Goal: Task Accomplishment & Management: Complete application form

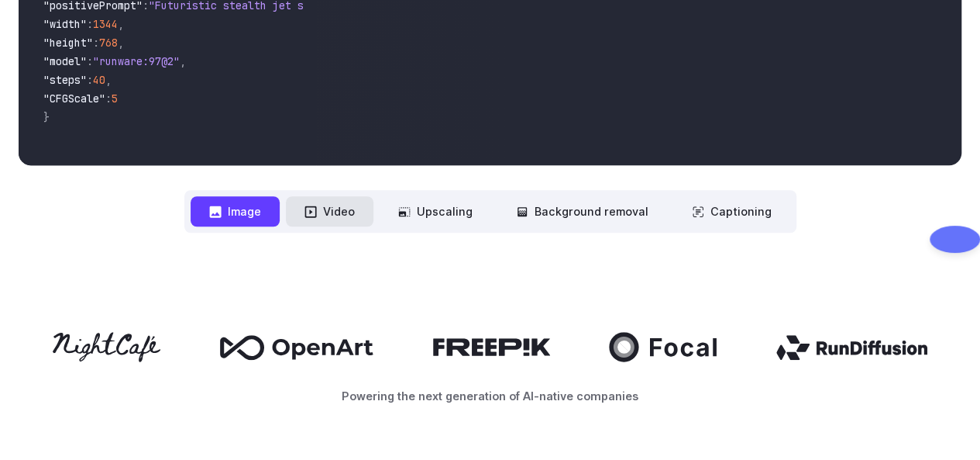
scroll to position [552, 0]
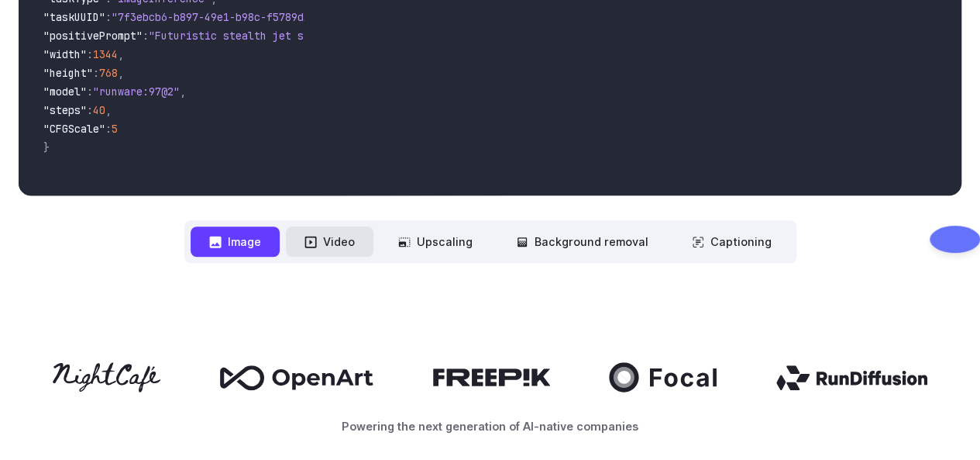
click at [350, 247] on button "Video" at bounding box center [330, 241] width 88 height 30
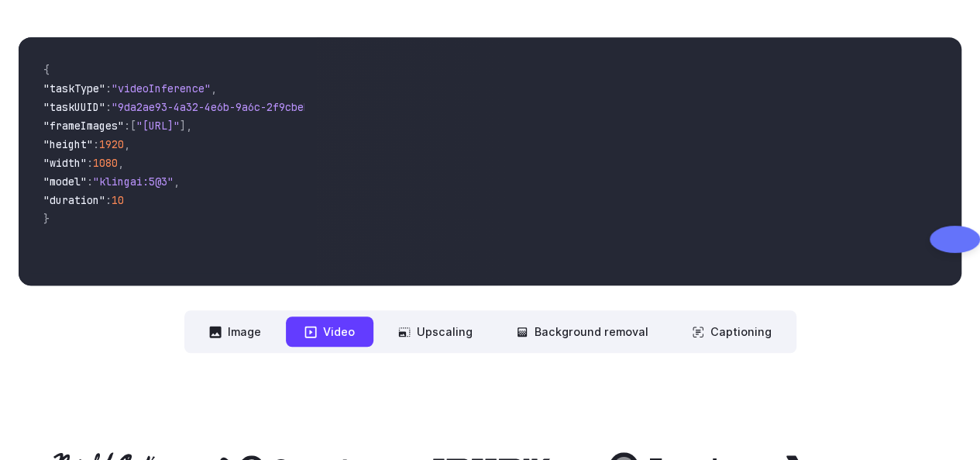
scroll to position [461, 0]
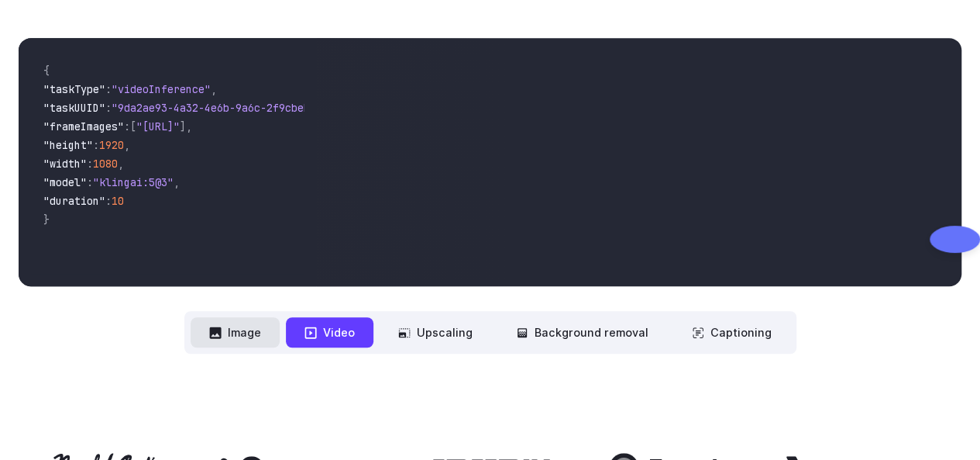
click at [259, 326] on button "Image" at bounding box center [235, 332] width 89 height 30
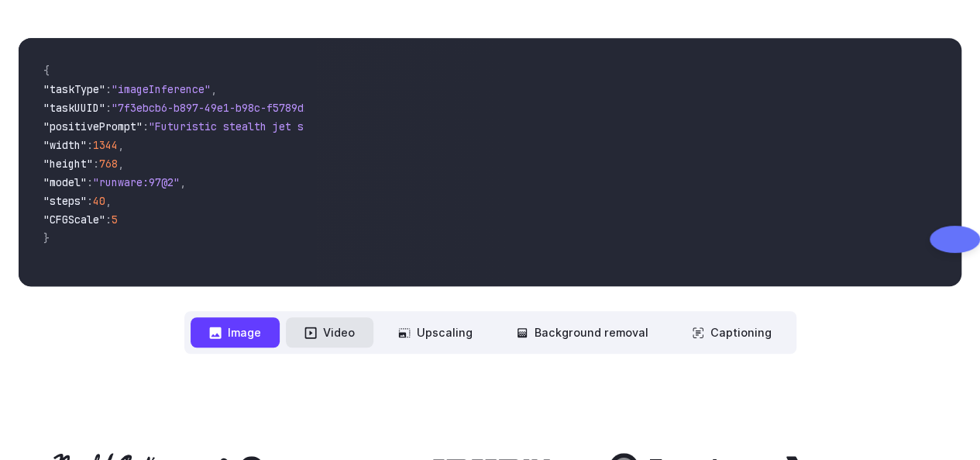
click at [346, 329] on button "Video" at bounding box center [330, 332] width 88 height 30
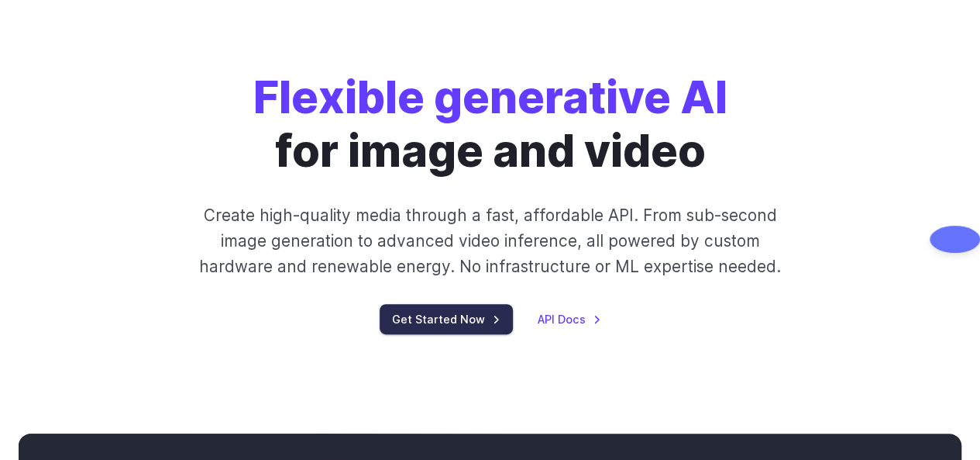
scroll to position [57, 0]
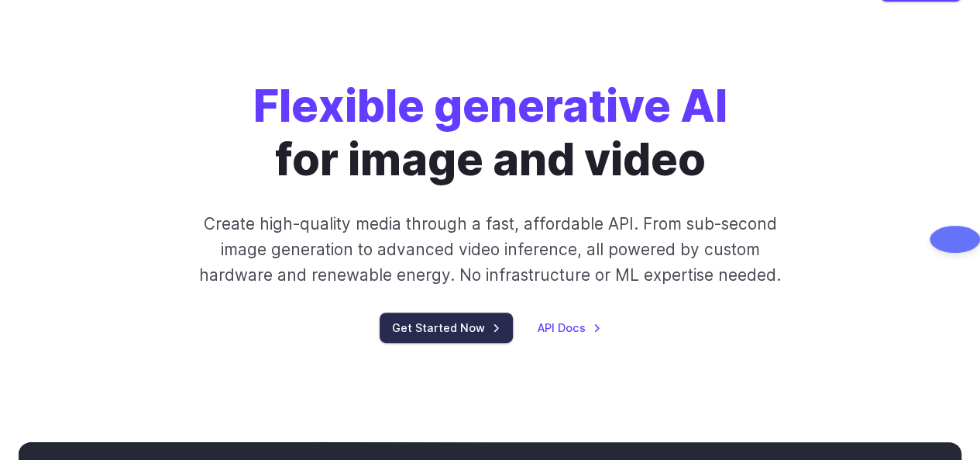
click at [420, 337] on link "Get Started Now" at bounding box center [446, 327] width 133 height 30
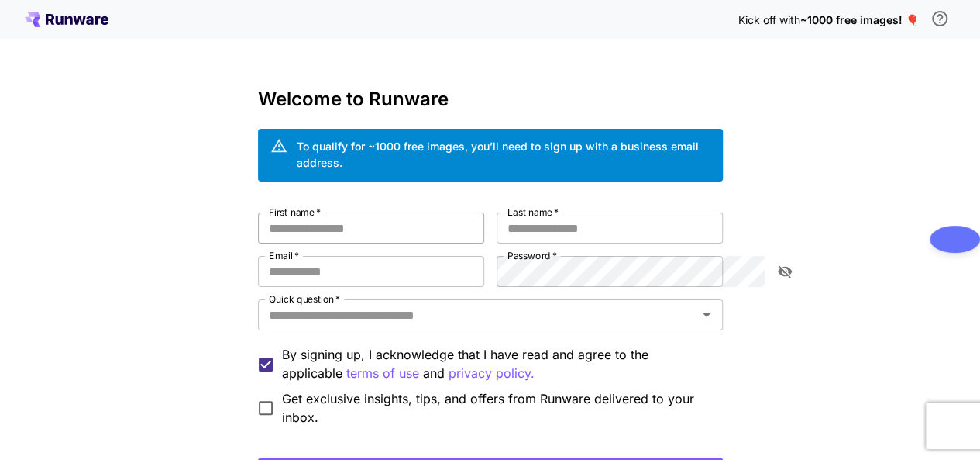
click at [262, 212] on input "First name   *" at bounding box center [371, 227] width 226 height 31
type input "*"
type input "*******"
type input "**********"
click at [258, 263] on input "Email   *" at bounding box center [371, 271] width 226 height 31
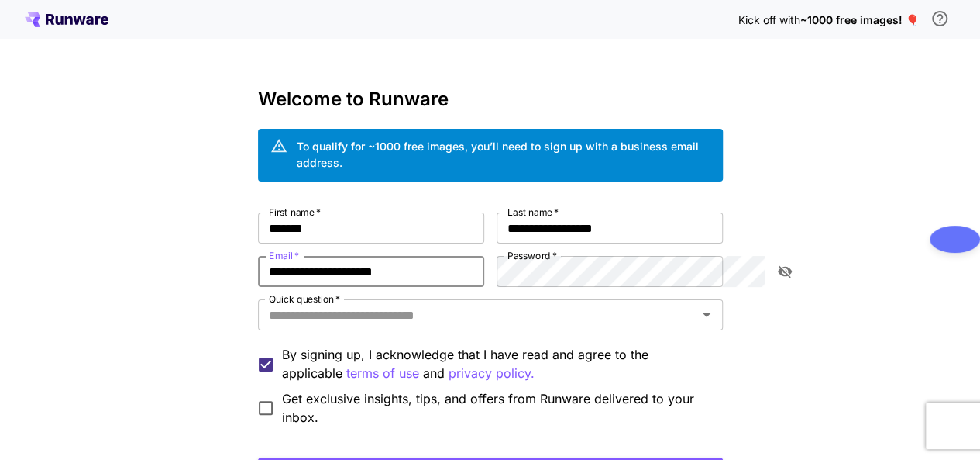
type input "**********"
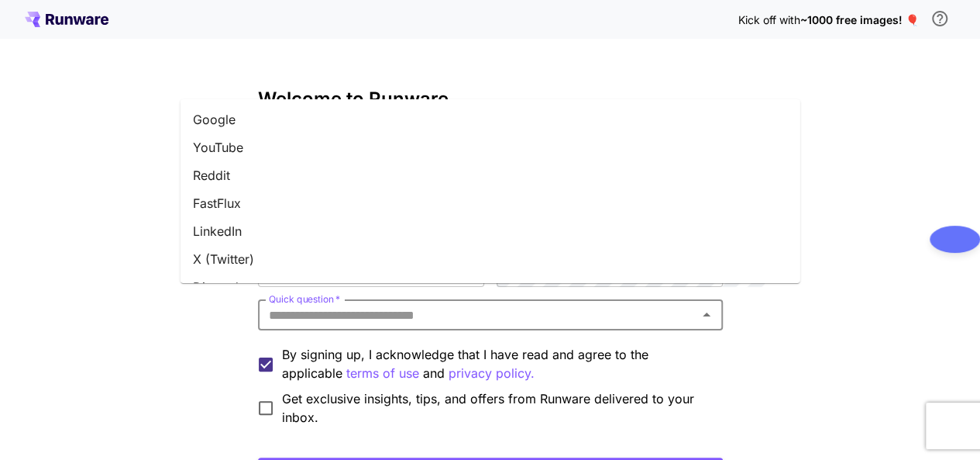
click at [490, 308] on input "Quick question   *" at bounding box center [478, 315] width 430 height 22
click at [283, 139] on li "YouTube" at bounding box center [491, 147] width 620 height 28
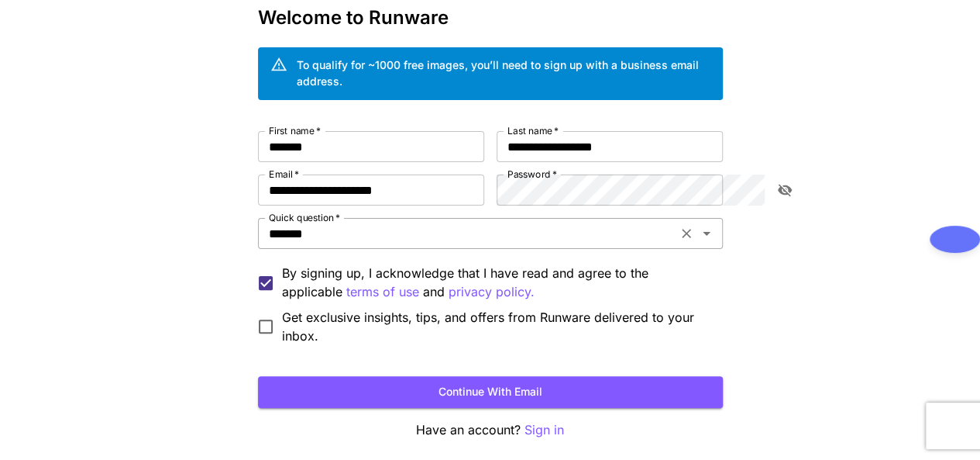
scroll to position [82, 0]
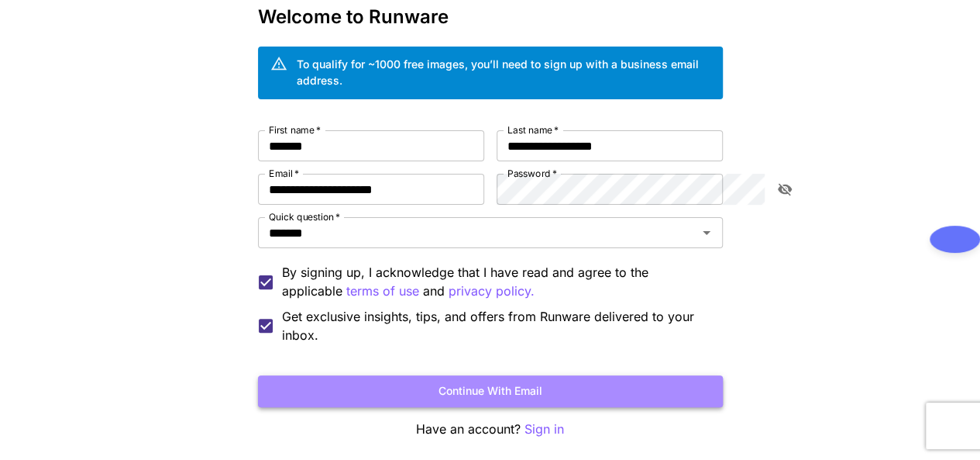
click at [329, 375] on button "Continue with email" at bounding box center [490, 391] width 465 height 32
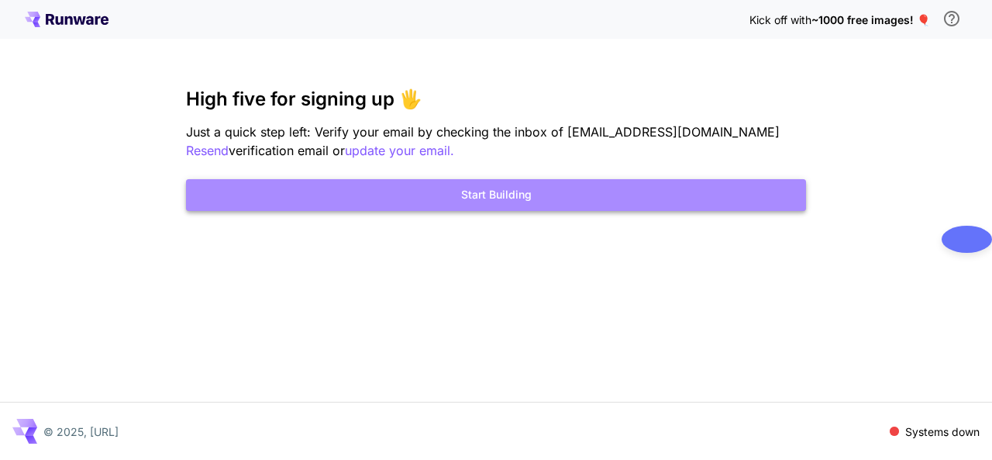
click at [684, 196] on button "Start Building" at bounding box center [496, 195] width 620 height 32
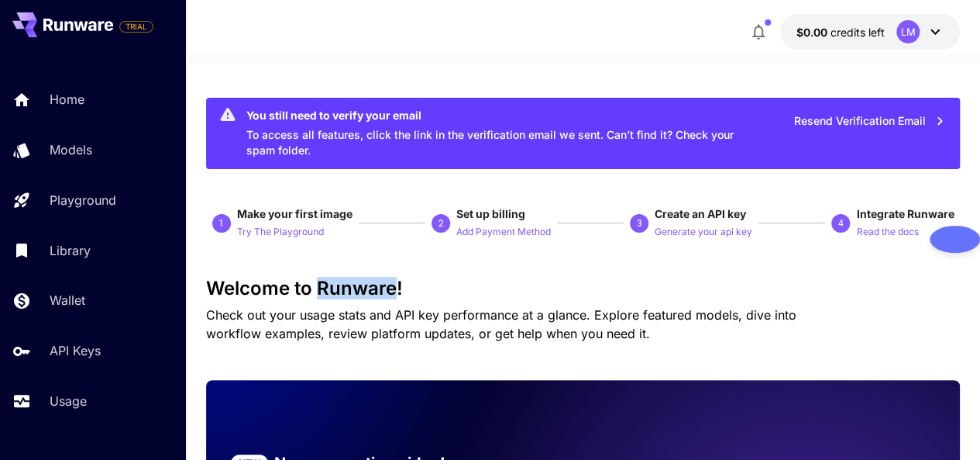
drag, startPoint x: 315, startPoint y: 275, endPoint x: 395, endPoint y: 296, distance: 83.3
copy h3 "Runware"
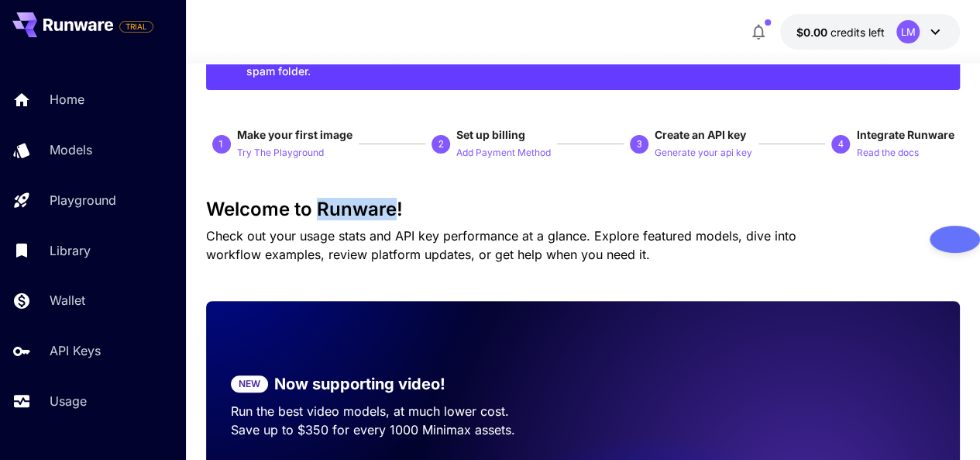
scroll to position [82, 0]
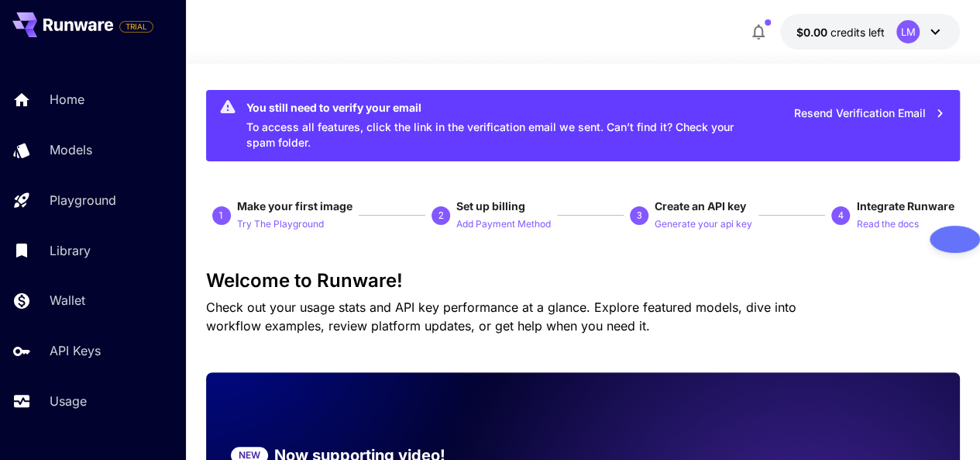
scroll to position [0, 0]
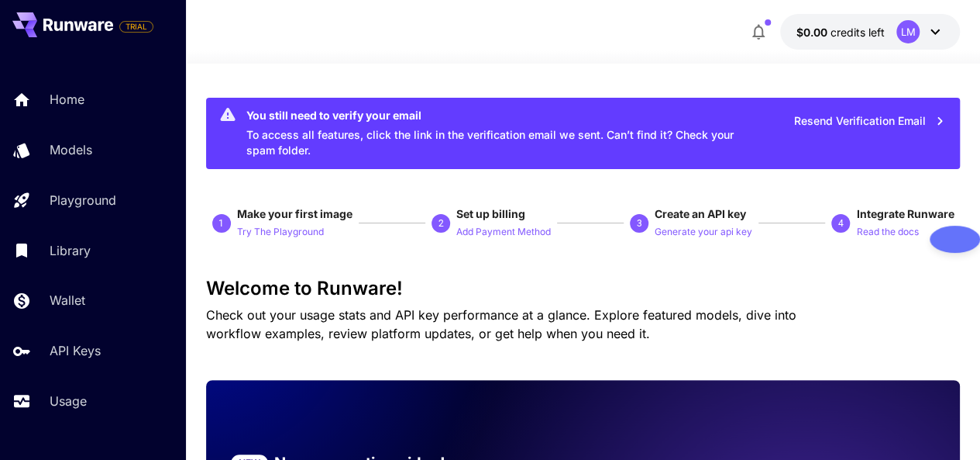
click at [518, 29] on div "$0.00 credits left LM" at bounding box center [583, 32] width 755 height 36
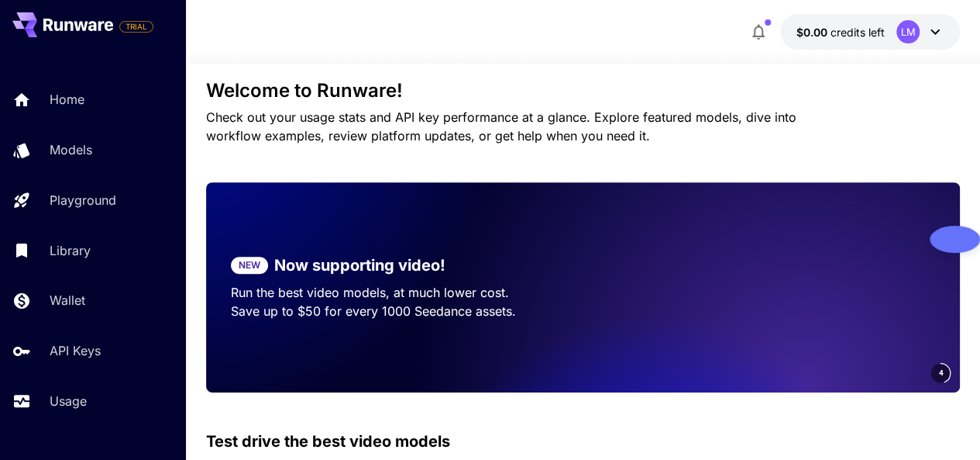
scroll to position [202, 0]
